Goal: Find contact information: Find contact information

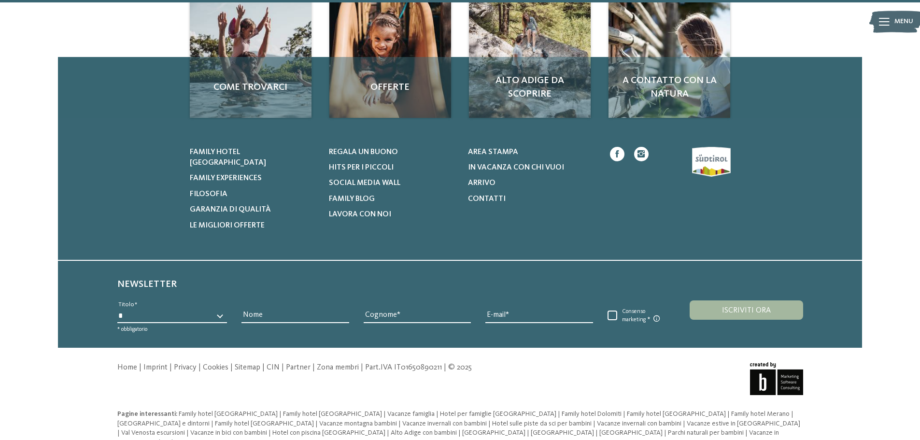
scroll to position [1118, 0]
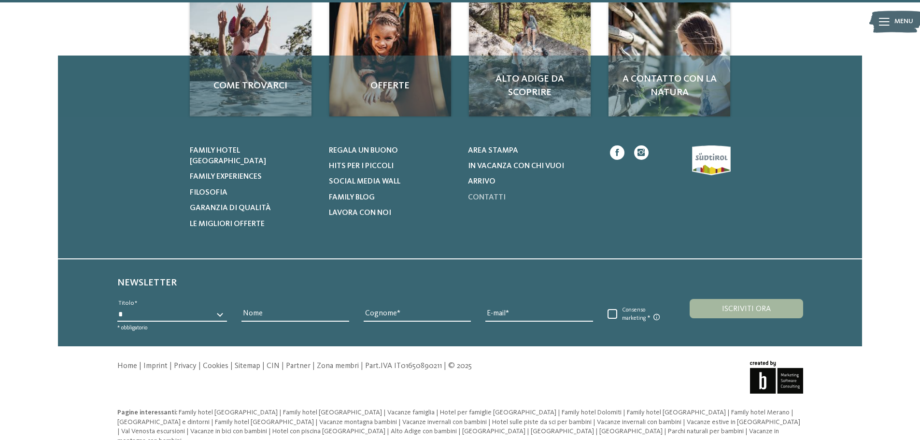
click at [473, 196] on span "Contatti" at bounding box center [487, 198] width 38 height 8
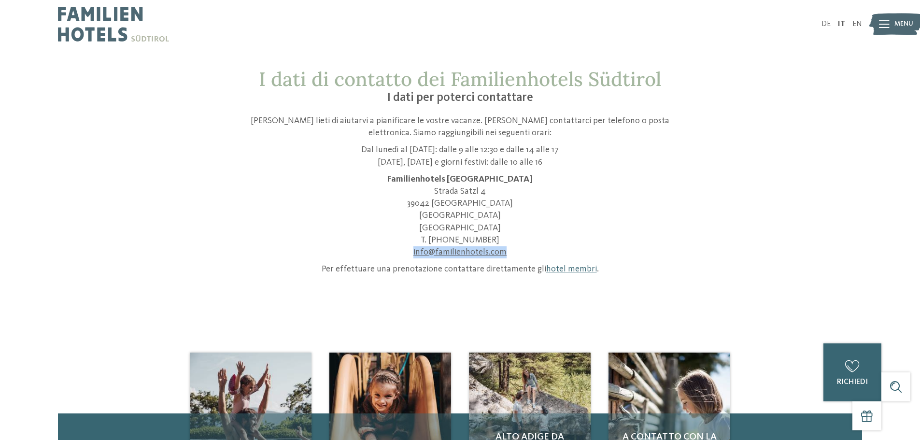
drag, startPoint x: 521, startPoint y: 252, endPoint x: 414, endPoint y: 247, distance: 106.9
click at [414, 247] on p "Familienhotels Südtirol [STREET_ADDRESS] T. [PHONE_NUMBER] info@ no-spam. famil…" at bounding box center [460, 215] width 459 height 85
copy link "info@ no-spam. familienhotels. no-spam. com"
